Goal: Check status: Check status

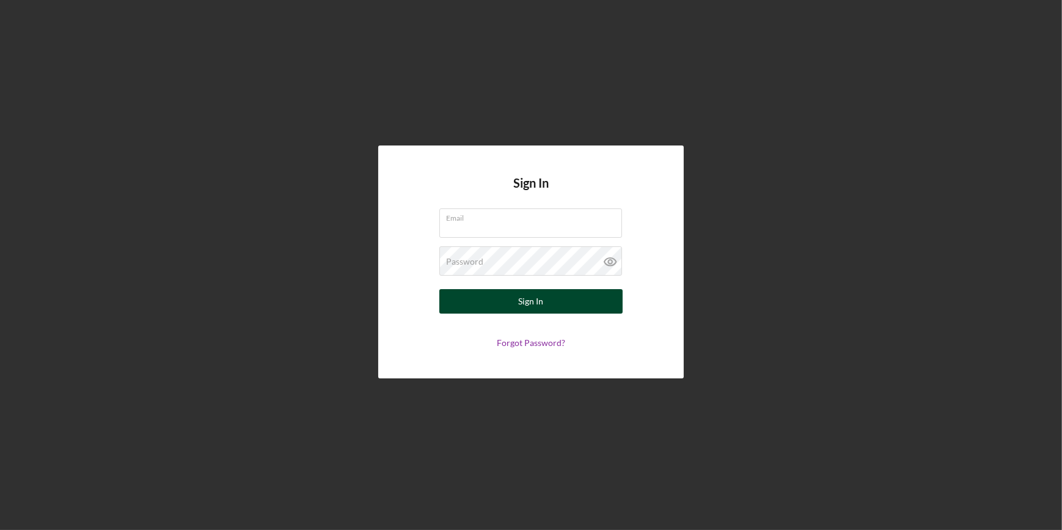
type input "[EMAIL_ADDRESS][DOMAIN_NAME]"
click at [493, 303] on button "Sign In" at bounding box center [530, 301] width 183 height 24
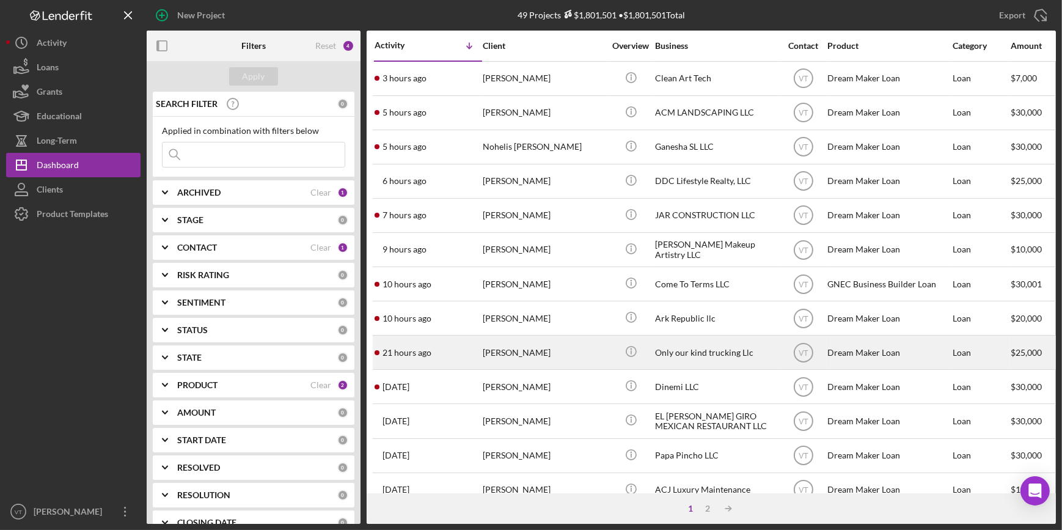
click at [462, 347] on div "21 hours ago [PERSON_NAME]" at bounding box center [427, 352] width 107 height 32
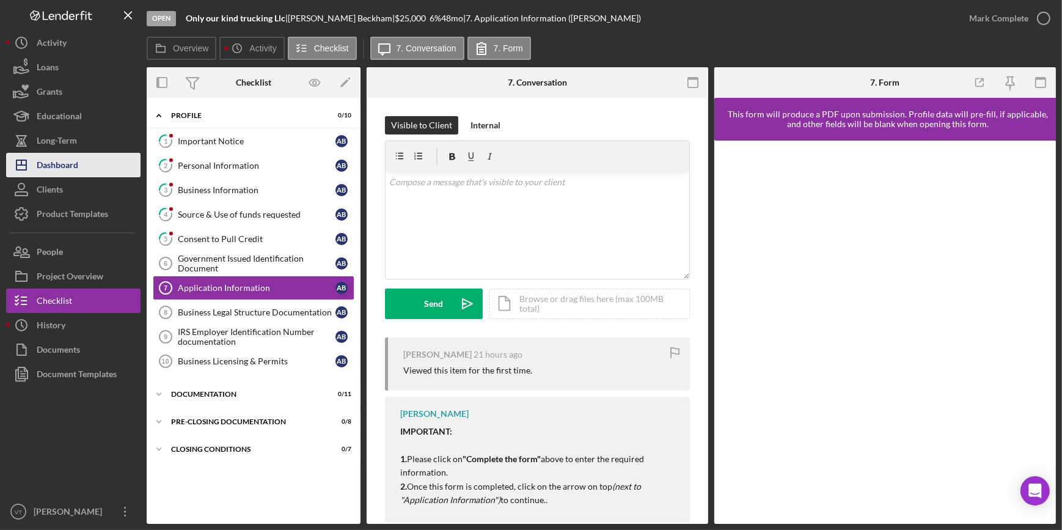
click at [82, 158] on button "Icon/Dashboard Dashboard" at bounding box center [73, 165] width 134 height 24
